Goal: Information Seeking & Learning: Find specific page/section

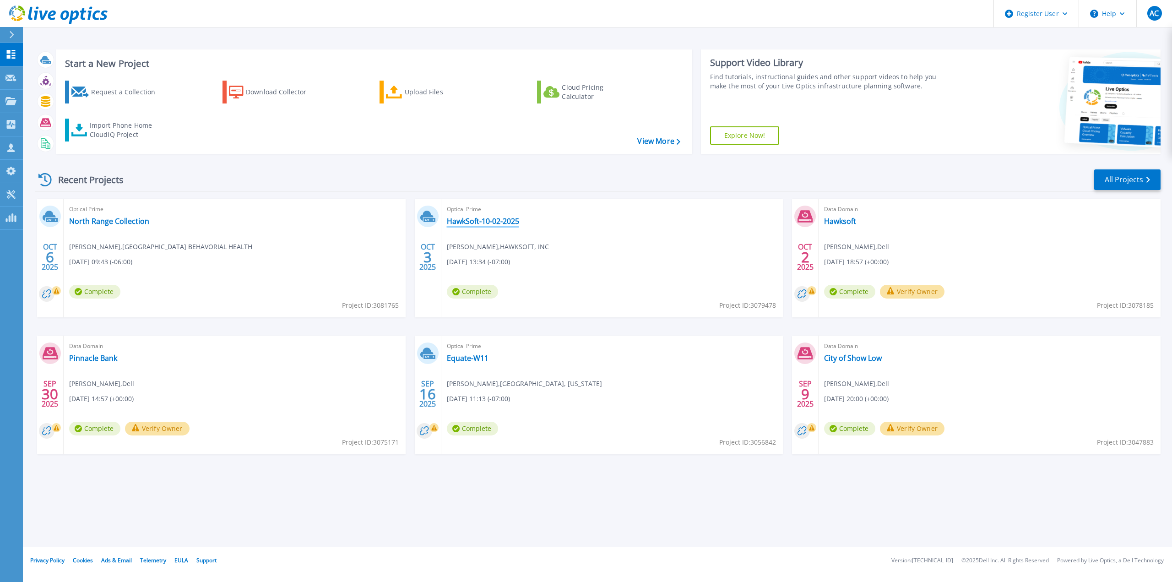
click at [502, 219] on link "HawkSoft-10-02-2025" at bounding box center [483, 221] width 72 height 9
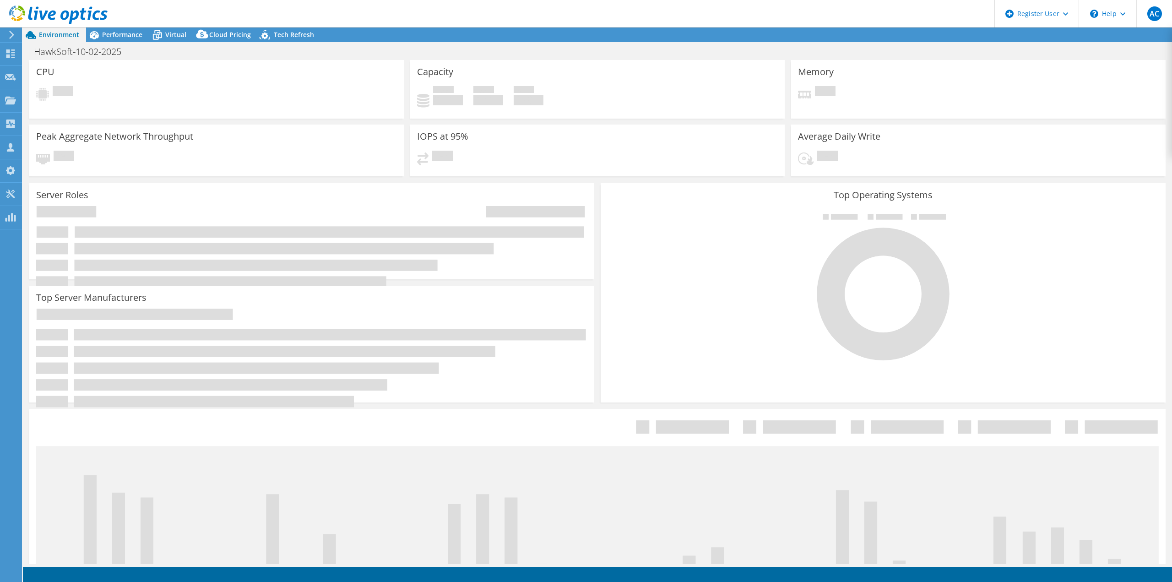
select select "USD"
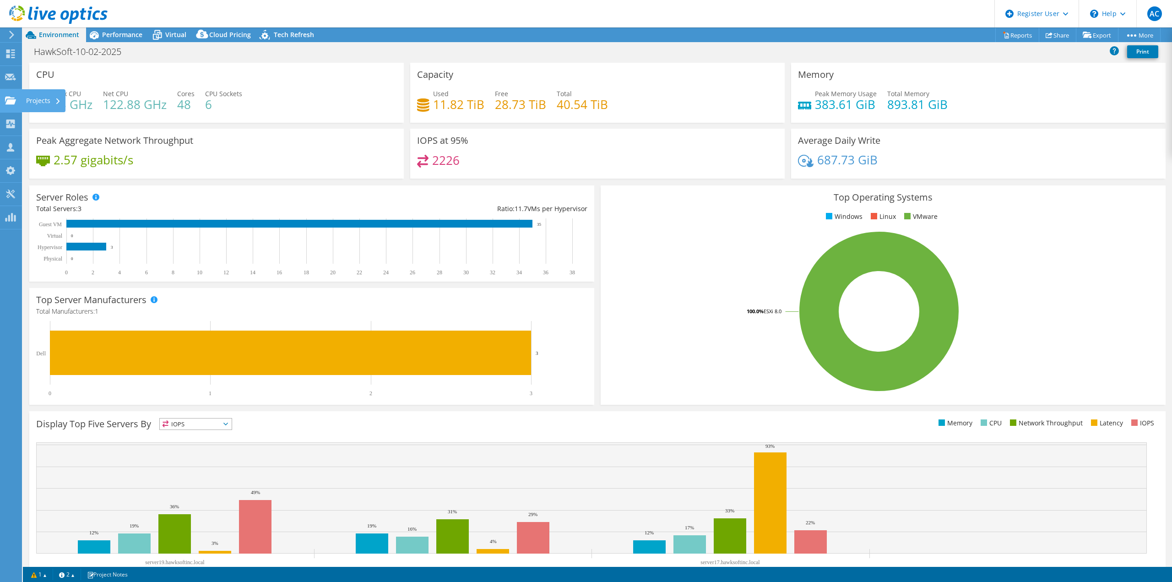
click at [11, 98] on use at bounding box center [10, 100] width 11 height 8
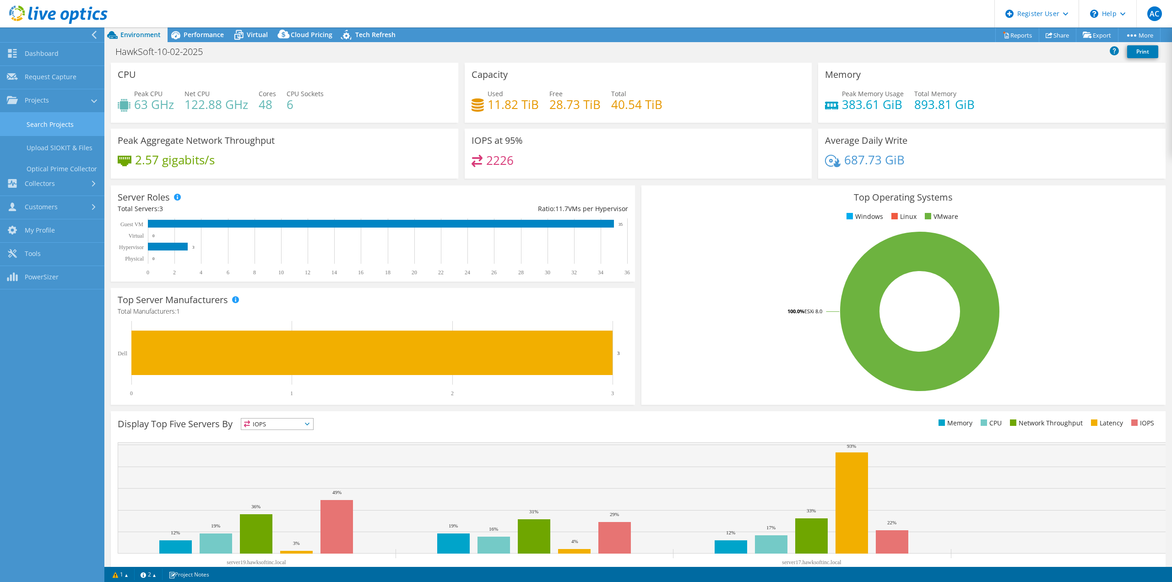
click at [31, 118] on link "Search Projects" at bounding box center [52, 124] width 104 height 23
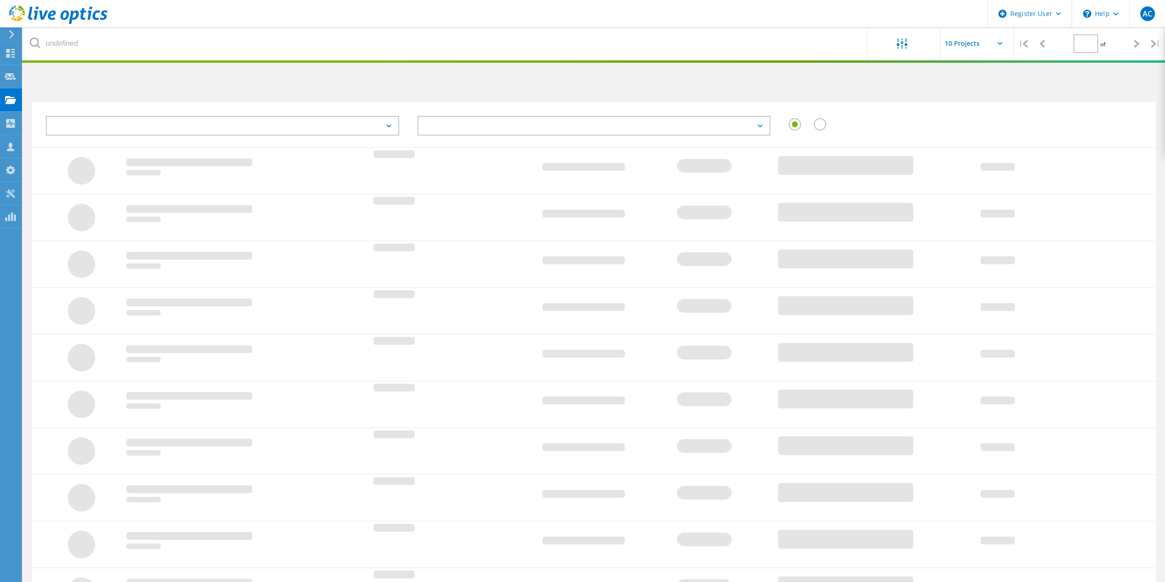
type input "1"
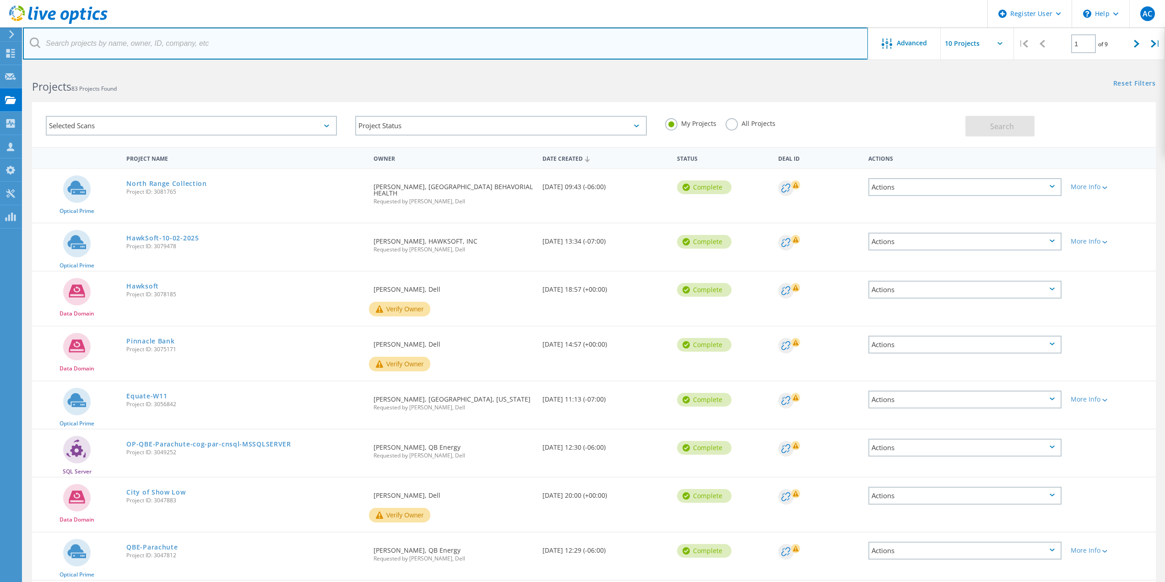
click at [255, 44] on input "text" at bounding box center [445, 43] width 845 height 32
paste input "Peter Horst <phorst@hawksoft.com>"
type input "phorst@hawksoft.com"
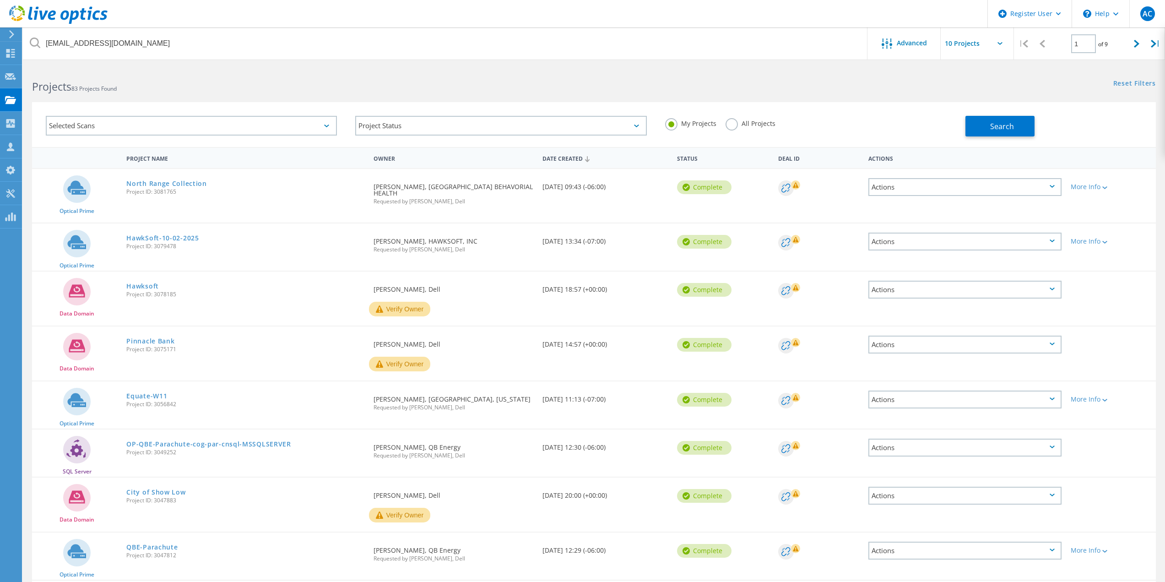
click at [738, 121] on label "All Projects" at bounding box center [751, 122] width 50 height 9
click at [0, 0] on input "All Projects" at bounding box center [0, 0] width 0 height 0
click at [1020, 121] on button "Search" at bounding box center [1000, 126] width 69 height 21
